Goal: Information Seeking & Learning: Learn about a topic

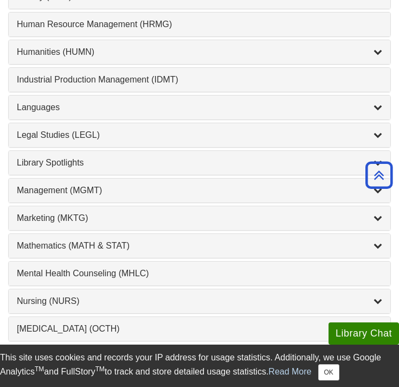
scroll to position [862, 0]
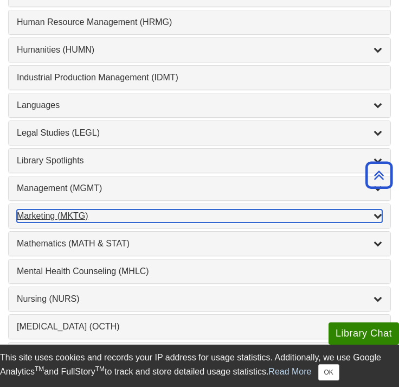
click at [132, 219] on div "Marketing (MKTG) , 4 guides" at bounding box center [200, 215] width 366 height 13
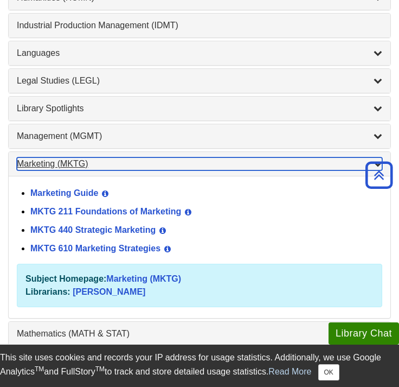
scroll to position [912, 0]
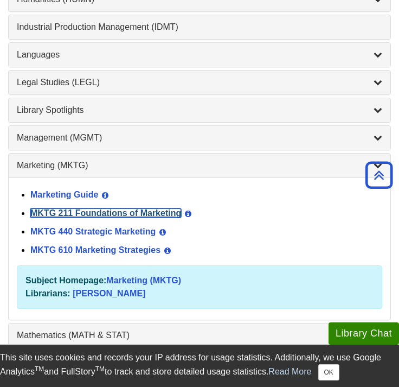
click at [135, 209] on link "MKTG 211 Foundations of Marketing" at bounding box center [105, 212] width 151 height 9
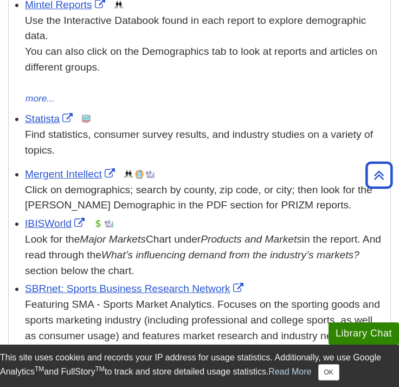
scroll to position [150, 0]
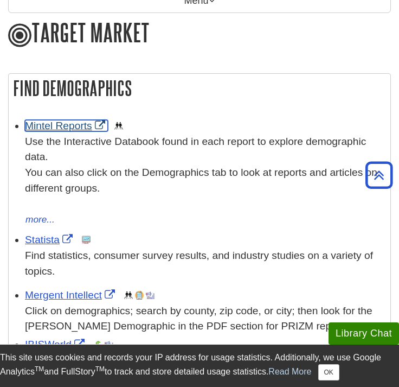
click at [72, 120] on link "Mintel Reports" at bounding box center [66, 125] width 83 height 11
